Goal: Task Accomplishment & Management: Manage account settings

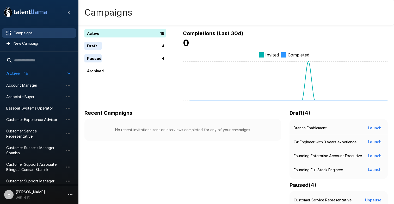
click at [34, 195] on p "BenTest" at bounding box center [30, 197] width 29 height 5
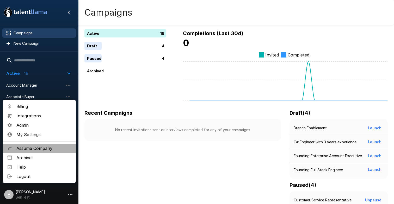
click at [51, 146] on span "Assume Company" at bounding box center [43, 149] width 55 height 6
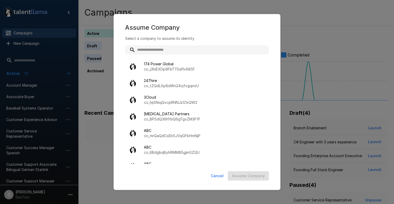
click at [154, 47] on input "text" at bounding box center [197, 49] width 144 height 9
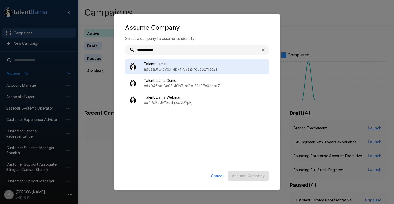
type input "**********"
click at [159, 68] on p "a89aa3f6-c7e9-4b7f-97a2-fc0c92f1cc2f" at bounding box center [204, 69] width 121 height 5
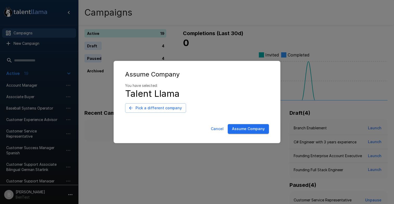
click at [250, 126] on button "Assume Company" at bounding box center [248, 129] width 41 height 10
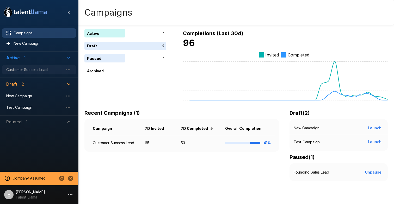
click at [54, 67] on div "Customer Success Lead" at bounding box center [39, 69] width 74 height 9
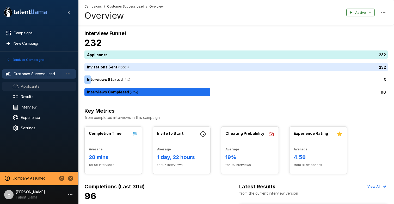
click at [36, 86] on span "Applicants" at bounding box center [46, 86] width 51 height 5
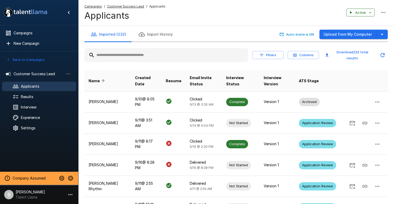
click at [131, 55] on input "text" at bounding box center [167, 55] width 164 height 9
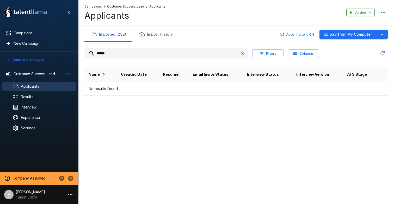
type input "******"
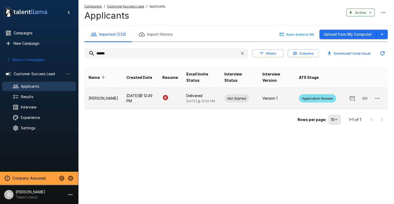
click at [98, 100] on p "Sharon Rues" at bounding box center [103, 98] width 29 height 5
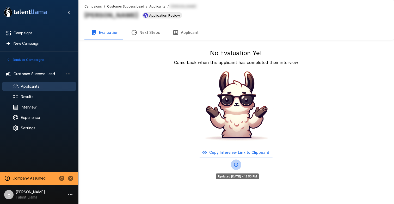
click at [239, 165] on icon "Updated Today - 12:53 PM" at bounding box center [236, 165] width 6 height 6
click at [236, 166] on icon "Updated Today - 12:53 PM" at bounding box center [236, 165] width 6 height 6
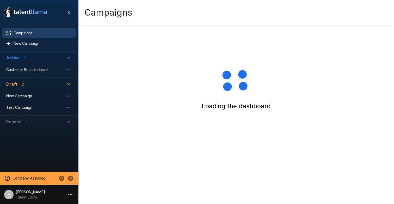
click at [23, 194] on p "Ben Chaikin" at bounding box center [30, 192] width 29 height 5
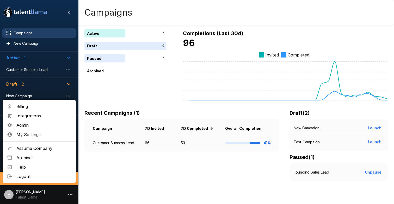
click at [40, 131] on li "My Settings" at bounding box center [39, 134] width 73 height 9
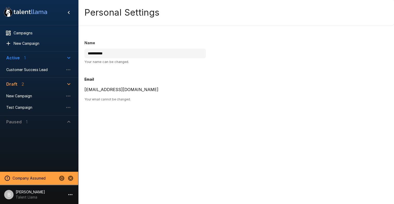
click at [27, 201] on li "B Ben Chaikin Talent Llama" at bounding box center [39, 194] width 78 height 17
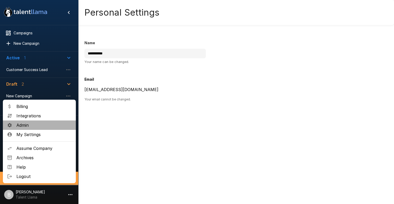
click at [46, 127] on span "Admin" at bounding box center [43, 125] width 55 height 6
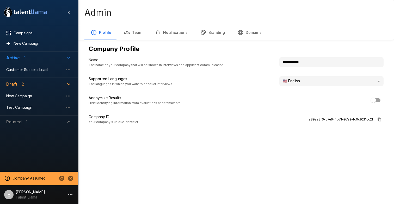
click at [304, 84] on body "**********" at bounding box center [197, 102] width 394 height 204
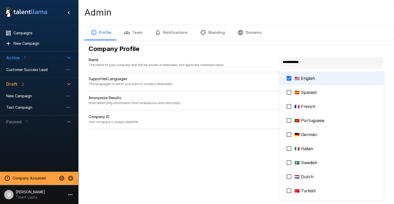
click at [290, 19] on div at bounding box center [197, 102] width 394 height 204
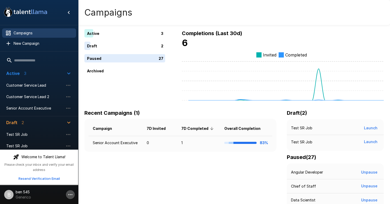
click at [70, 194] on icon "button" at bounding box center [70, 195] width 6 height 6
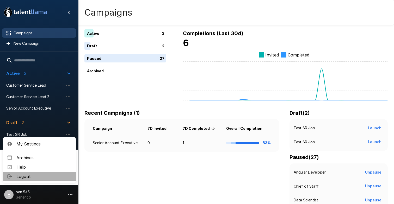
click at [40, 175] on span "Logout" at bounding box center [43, 177] width 55 height 6
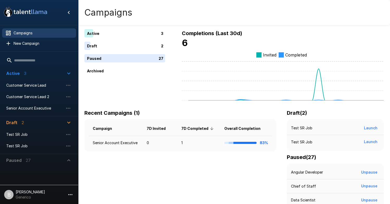
click at [37, 190] on p "Benjamin Chaikin" at bounding box center [30, 192] width 29 height 5
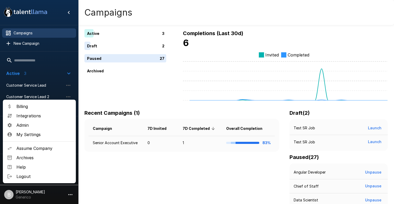
click at [42, 125] on span "Admin" at bounding box center [43, 125] width 55 height 6
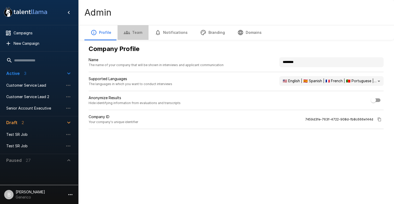
click at [138, 34] on button "Team" at bounding box center [133, 32] width 31 height 15
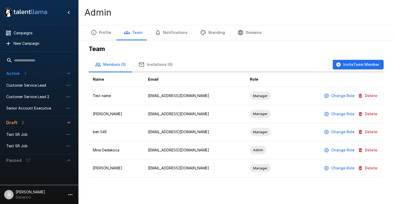
click at [386, 124] on div "Team Members (5) Invitations (0) Invite Team Member Name Email Role Test name b…" at bounding box center [237, 111] width 304 height 141
click at [373, 132] on button "Delete" at bounding box center [368, 133] width 23 height 10
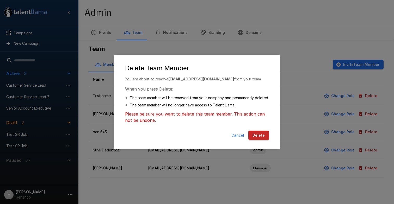
click at [256, 130] on div "Cancel Delete" at bounding box center [197, 137] width 156 height 16
click at [256, 137] on button "Delete" at bounding box center [259, 136] width 21 height 10
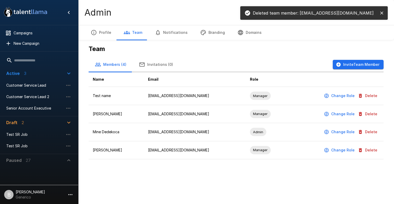
click at [319, 57] on div "Team Members (4) Invitations (0) Invite Team Member Name Email Role Test name b…" at bounding box center [237, 102] width 304 height 123
click at [356, 68] on button "Invite Team Member" at bounding box center [358, 65] width 51 height 10
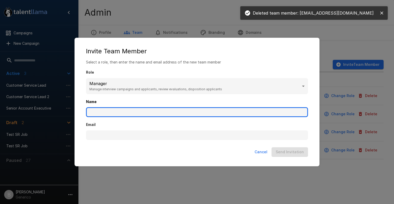
click at [119, 112] on input "Name" at bounding box center [197, 112] width 222 height 10
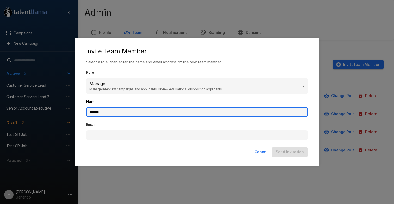
type input "*******"
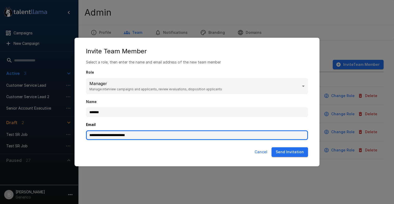
type input "**********"
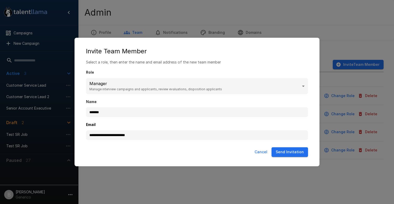
click at [293, 151] on button "Send Invitation" at bounding box center [290, 153] width 37 height 10
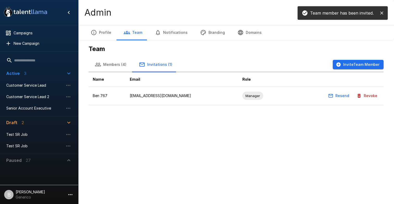
click at [74, 195] on button "button" at bounding box center [70, 195] width 9 height 9
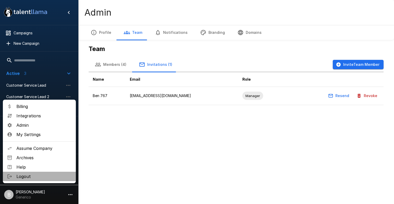
click at [45, 177] on span "Logout" at bounding box center [43, 177] width 55 height 6
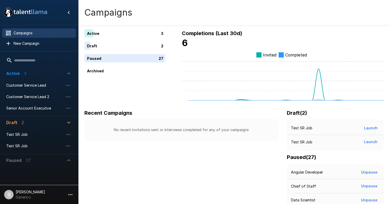
click at [34, 191] on p "[PERSON_NAME]" at bounding box center [30, 192] width 29 height 5
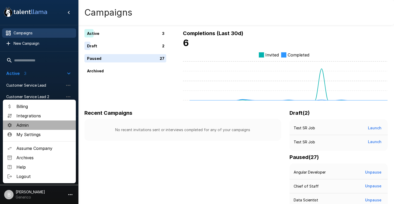
click at [29, 122] on span "Admin" at bounding box center [43, 125] width 55 height 6
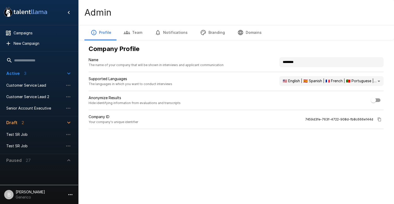
click at [135, 32] on button "Team" at bounding box center [133, 32] width 31 height 15
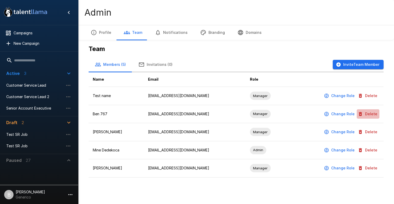
click at [375, 112] on button "Delete" at bounding box center [368, 115] width 23 height 10
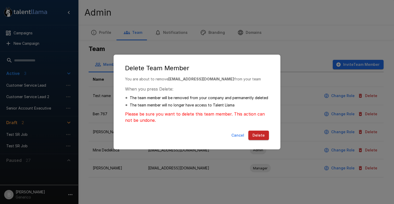
click at [255, 138] on button "Delete" at bounding box center [259, 136] width 21 height 10
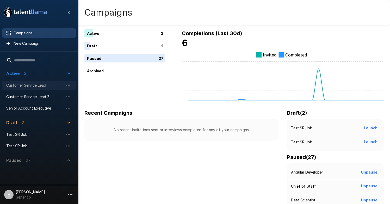
click at [38, 83] on span "Customer Service Lead" at bounding box center [34, 85] width 57 height 5
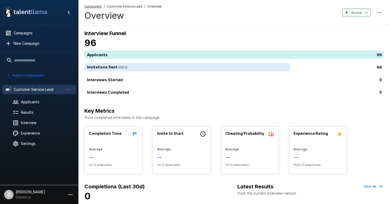
click at [125, 6] on span "Customer Service Lead" at bounding box center [124, 6] width 35 height 5
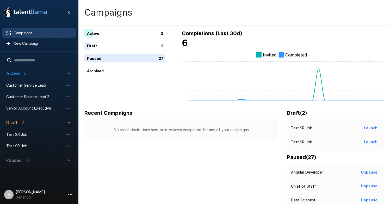
click at [40, 195] on p "Generico" at bounding box center [30, 197] width 29 height 5
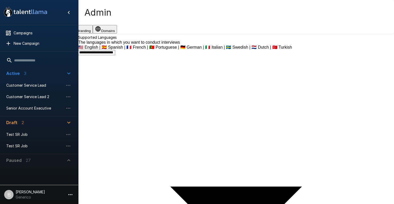
click at [29, 29] on icon "button" at bounding box center [25, 29] width 6 height 6
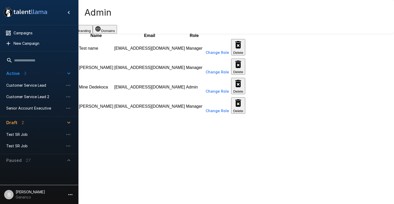
click at [119, 33] on button "Invite Team Member" at bounding box center [98, 28] width 41 height 9
type input "*******"
drag, startPoint x: 206, startPoint y: 136, endPoint x: 13, endPoint y: 126, distance: 193.3
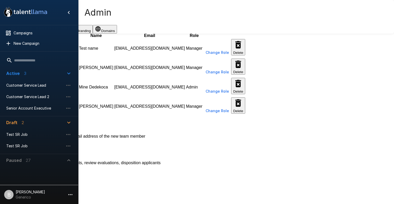
type input "**********"
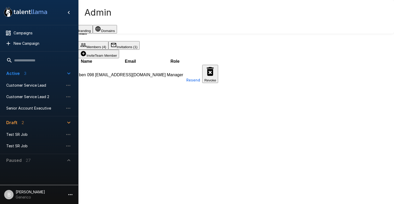
click at [70, 194] on icon "button" at bounding box center [70, 195] width 6 height 6
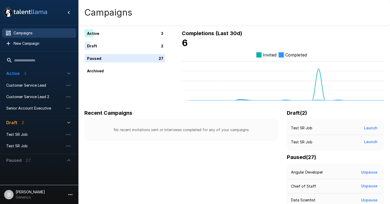
click at [28, 194] on p "[PERSON_NAME]" at bounding box center [30, 192] width 29 height 5
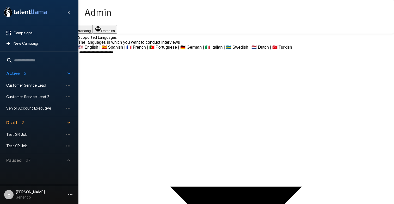
click at [39, 27] on button "Team" at bounding box center [29, 29] width 19 height 9
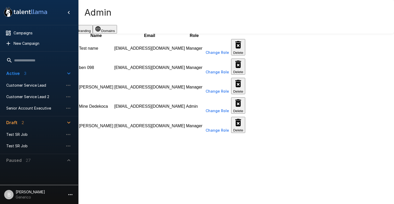
click at [246, 75] on button "Delete" at bounding box center [238, 67] width 14 height 16
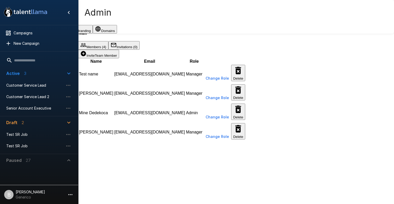
click at [361, 58] on div "Invite Team Member" at bounding box center [236, 54] width 316 height 9
click at [119, 58] on button "Invite Team Member" at bounding box center [98, 54] width 41 height 9
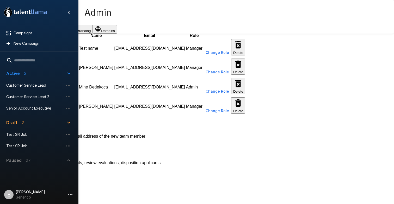
type input "********"
type input "**********"
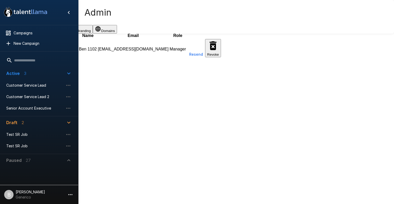
click at [69, 192] on icon "button" at bounding box center [70, 195] width 6 height 6
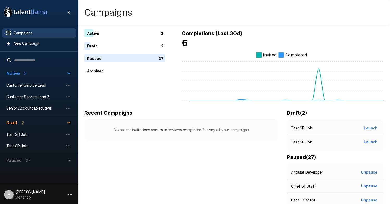
click at [34, 194] on p "Benjamin Chaikin" at bounding box center [30, 192] width 29 height 5
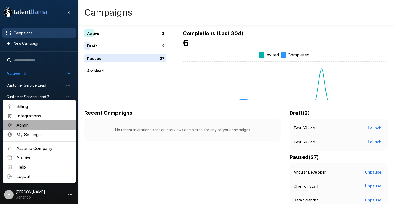
click at [38, 124] on span "Admin" at bounding box center [43, 125] width 55 height 6
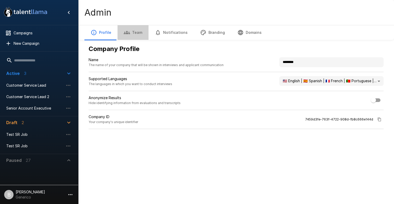
click at [135, 32] on button "Team" at bounding box center [133, 32] width 31 height 15
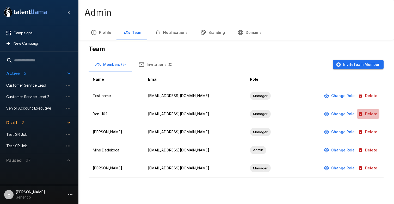
click at [373, 116] on button "Delete" at bounding box center [368, 115] width 23 height 10
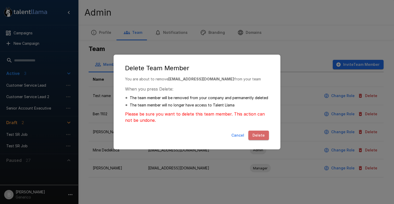
click at [253, 133] on button "Delete" at bounding box center [259, 136] width 21 height 10
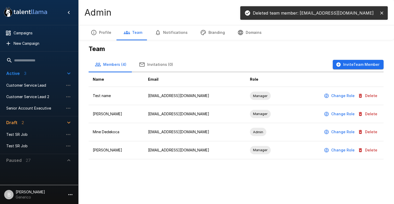
click at [354, 69] on button "Invite Team Member" at bounding box center [358, 65] width 51 height 10
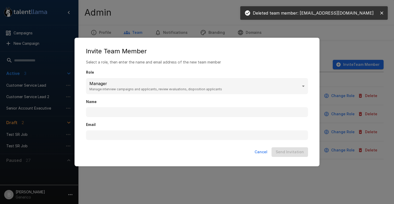
click at [207, 105] on div "Name" at bounding box center [197, 105] width 222 height 23
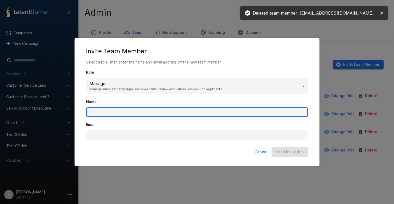
click at [208, 109] on input "Name" at bounding box center [197, 112] width 222 height 10
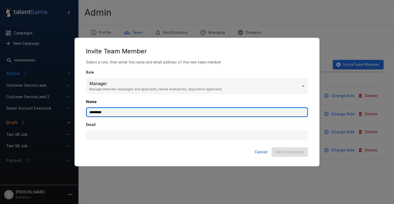
type input "*********"
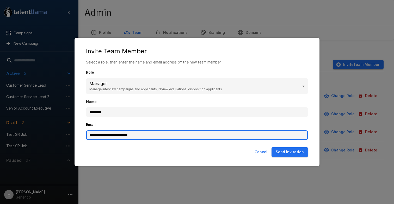
type input "**********"
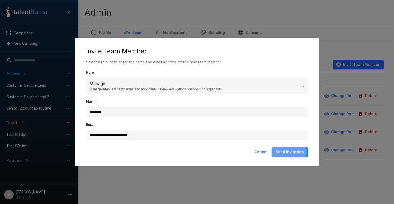
click at [280, 152] on button "Send Invitation" at bounding box center [290, 153] width 37 height 10
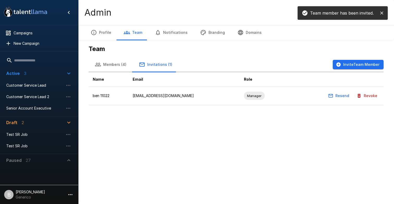
click at [69, 193] on icon "button" at bounding box center [70, 195] width 6 height 6
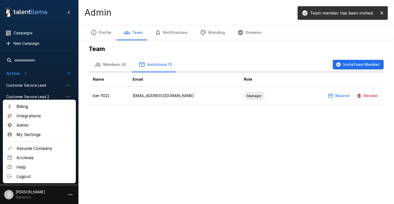
click at [42, 174] on span "Logout" at bounding box center [43, 177] width 55 height 6
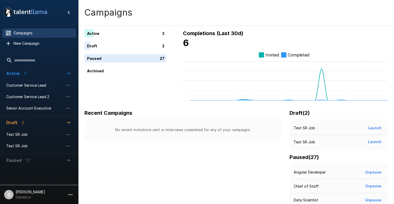
click at [39, 189] on li "B [PERSON_NAME] Generico" at bounding box center [39, 194] width 78 height 17
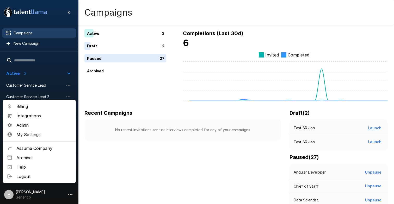
click at [36, 127] on span "Admin" at bounding box center [43, 125] width 55 height 6
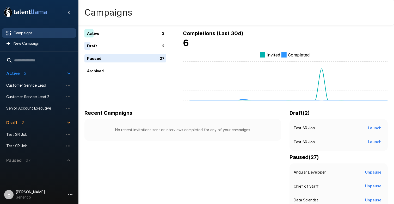
click at [26, 197] on p "Generico" at bounding box center [30, 197] width 29 height 5
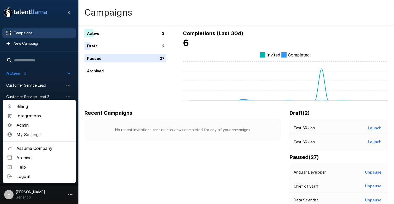
click at [47, 124] on span "Admin" at bounding box center [43, 125] width 55 height 6
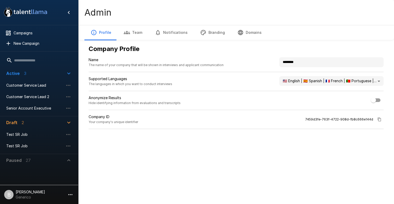
click at [132, 32] on button "Team" at bounding box center [133, 32] width 31 height 15
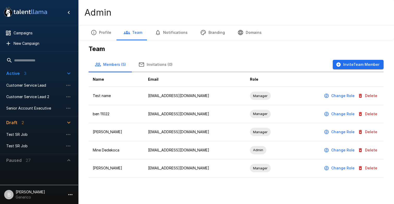
click at [135, 113] on button "Delete" at bounding box center [368, 115] width 23 height 10
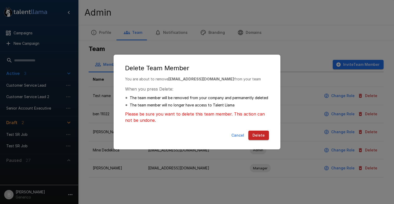
click at [135, 134] on button "Delete" at bounding box center [259, 136] width 21 height 10
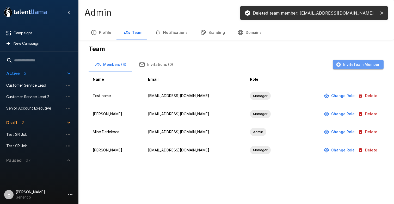
click at [135, 66] on button "Invite Team Member" at bounding box center [358, 65] width 51 height 10
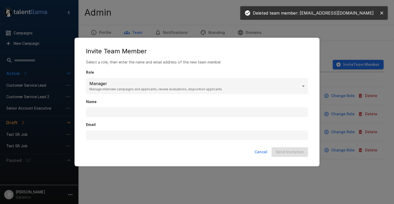
click at [125, 118] on div "Email" at bounding box center [197, 128] width 222 height 23
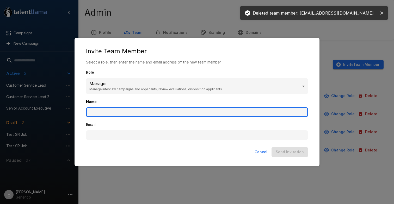
click at [127, 112] on input "Name" at bounding box center [197, 112] width 222 height 10
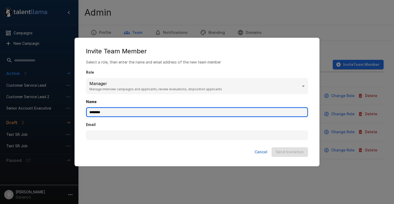
type input "********"
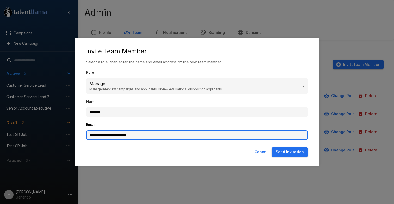
type input "**********"
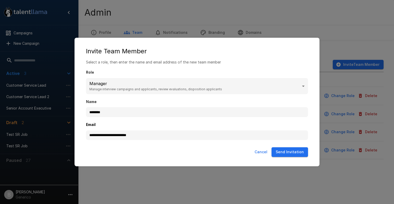
click at [135, 147] on div "Cancel Send Invitation" at bounding box center [197, 154] width 235 height 16
click at [135, 149] on button "Send Invitation" at bounding box center [290, 153] width 37 height 10
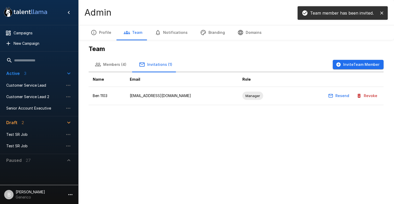
click at [50, 192] on li "B Benjamin Chaikin Generico" at bounding box center [39, 194] width 78 height 17
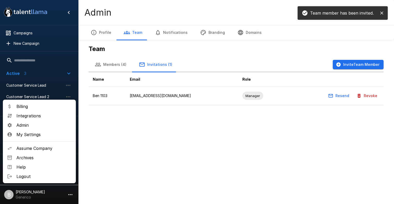
click at [35, 174] on span "Logout" at bounding box center [43, 177] width 55 height 6
